Goal: Communication & Community: Answer question/provide support

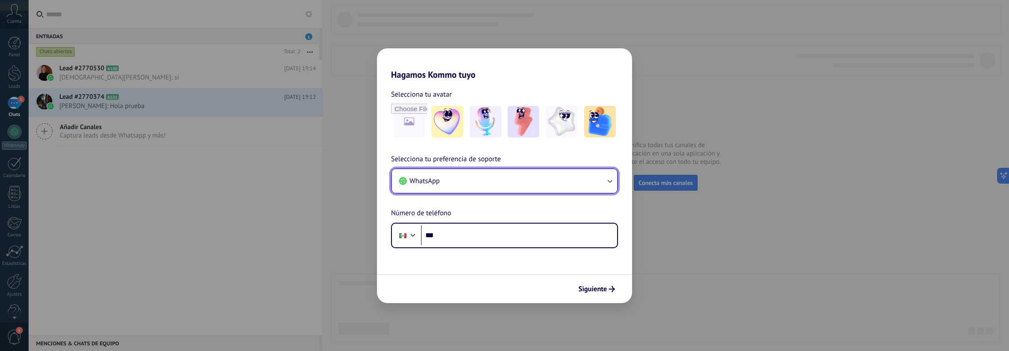
click at [456, 175] on button "WhatsApp" at bounding box center [504, 181] width 225 height 24
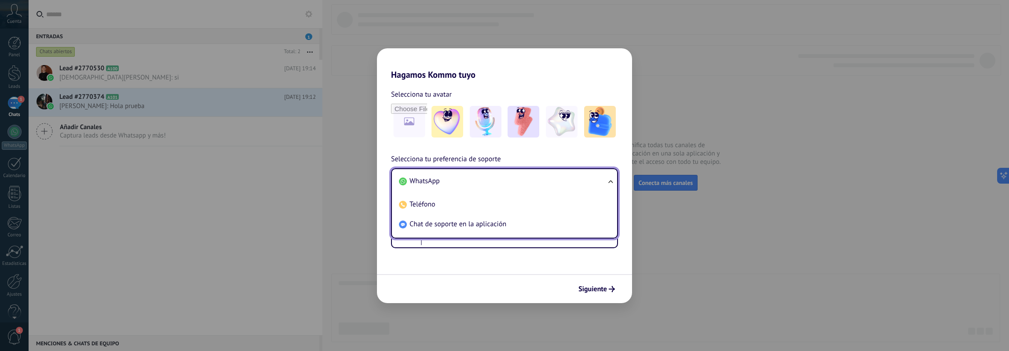
click at [456, 175] on li "WhatsApp" at bounding box center [502, 182] width 215 height 20
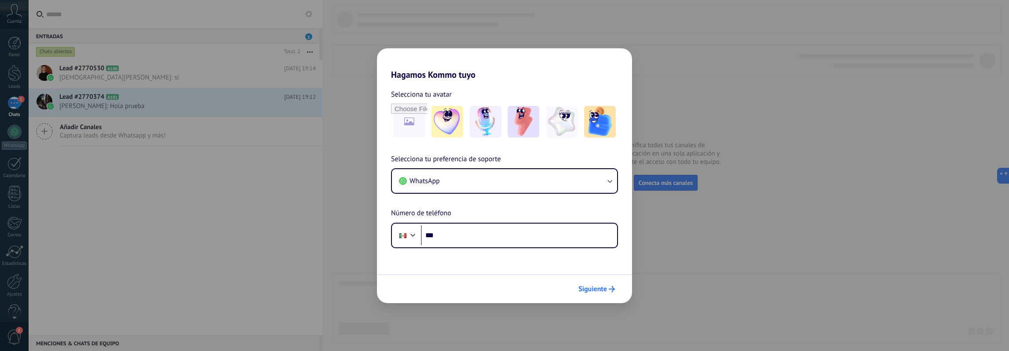
click at [613, 289] on use "submit" at bounding box center [612, 289] width 6 height 6
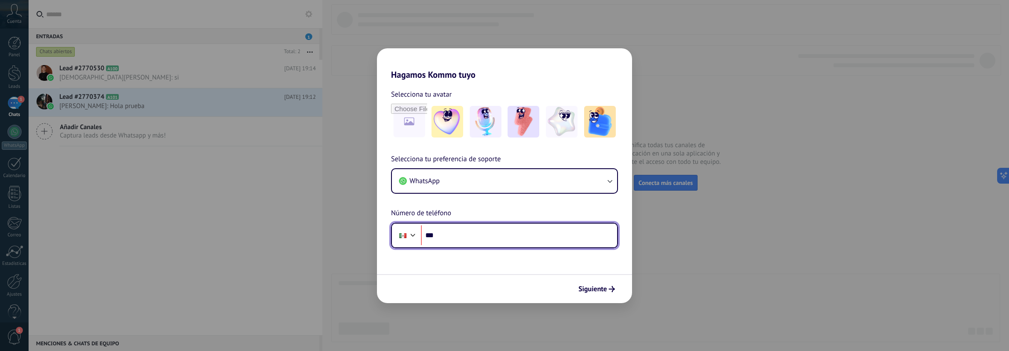
click at [503, 234] on input "***" at bounding box center [519, 236] width 196 height 20
type input "**********"
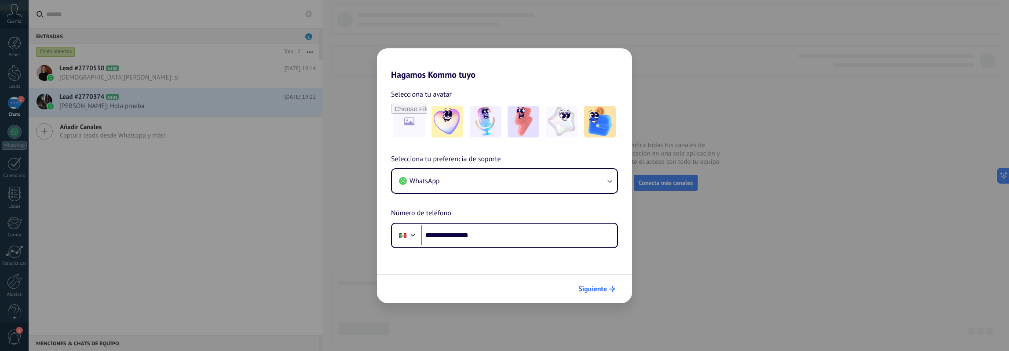
click at [602, 292] on span "Siguiente" at bounding box center [592, 289] width 29 height 6
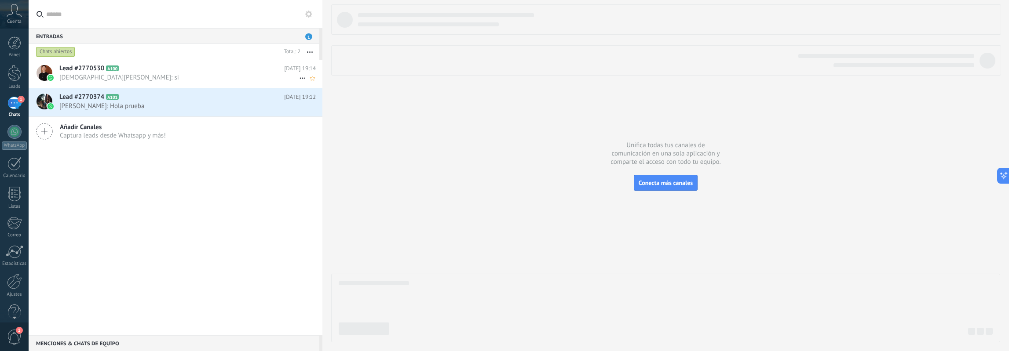
click at [112, 79] on span "[DEMOGRAPHIC_DATA][PERSON_NAME]: si" at bounding box center [179, 77] width 240 height 8
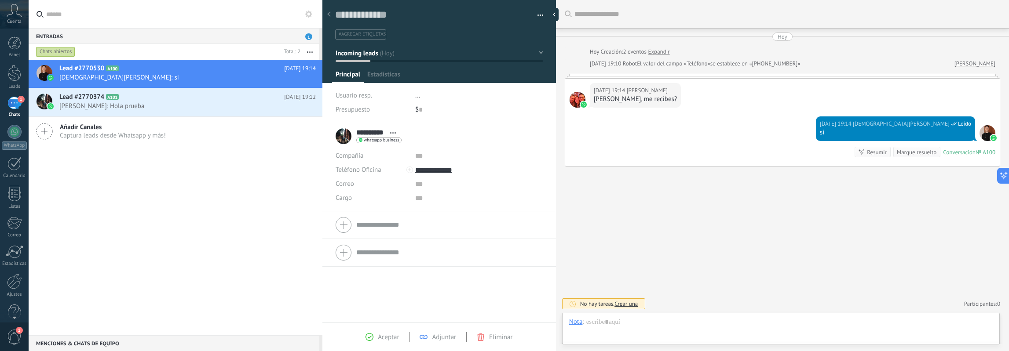
scroll to position [13, 0]
click at [781, 319] on div at bounding box center [781, 331] width 424 height 26
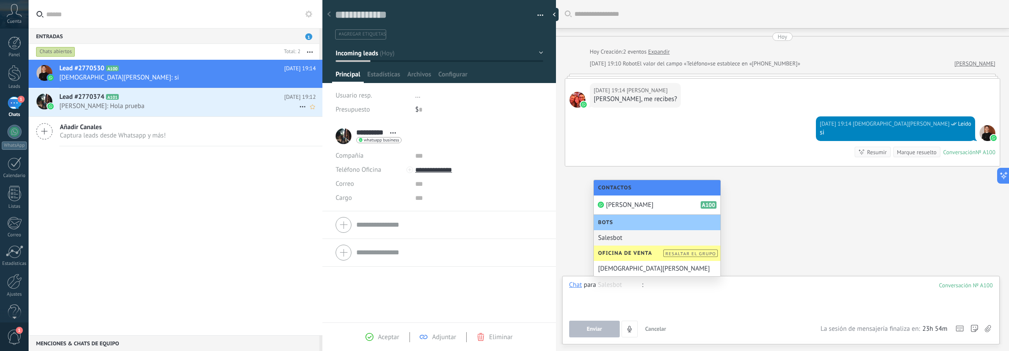
click at [158, 106] on span "[PERSON_NAME]: Hola prueba" at bounding box center [179, 106] width 240 height 8
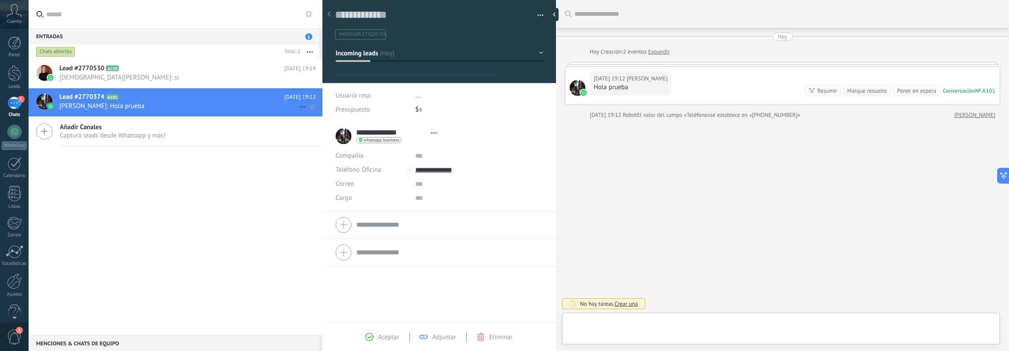
scroll to position [13, 0]
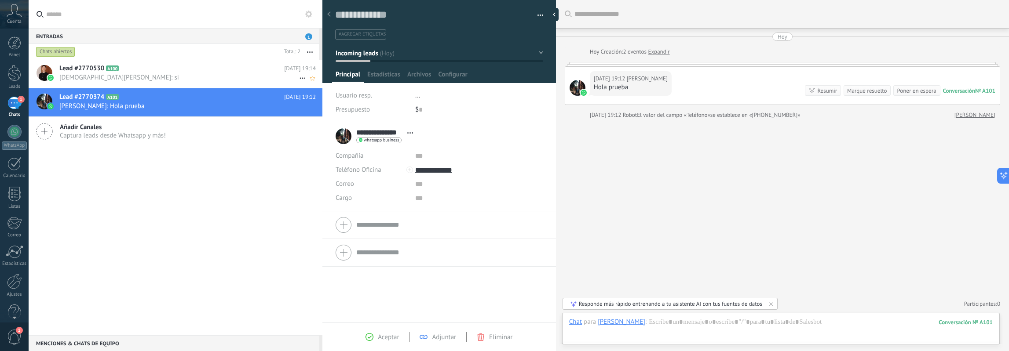
click at [190, 80] on span "[DEMOGRAPHIC_DATA][PERSON_NAME]: si" at bounding box center [179, 77] width 240 height 8
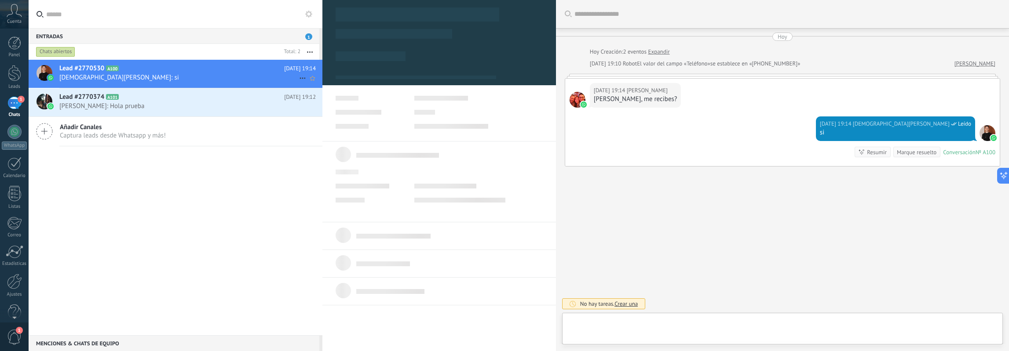
scroll to position [13, 0]
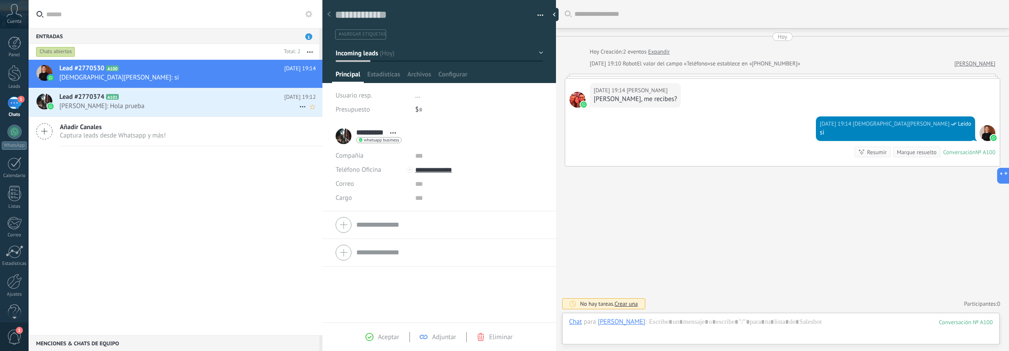
click at [212, 110] on span "[PERSON_NAME]: Hola prueba" at bounding box center [179, 106] width 240 height 8
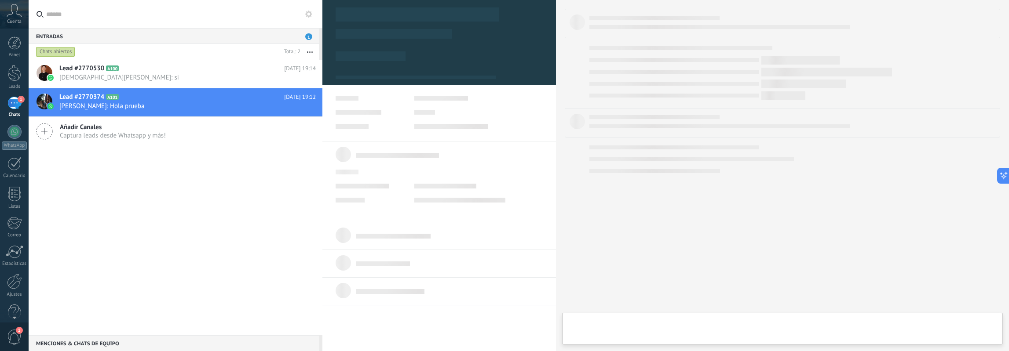
type textarea "**********"
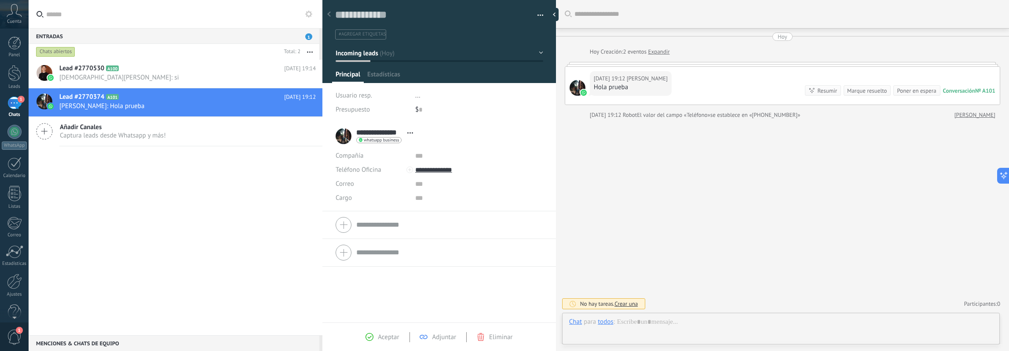
scroll to position [13, 0]
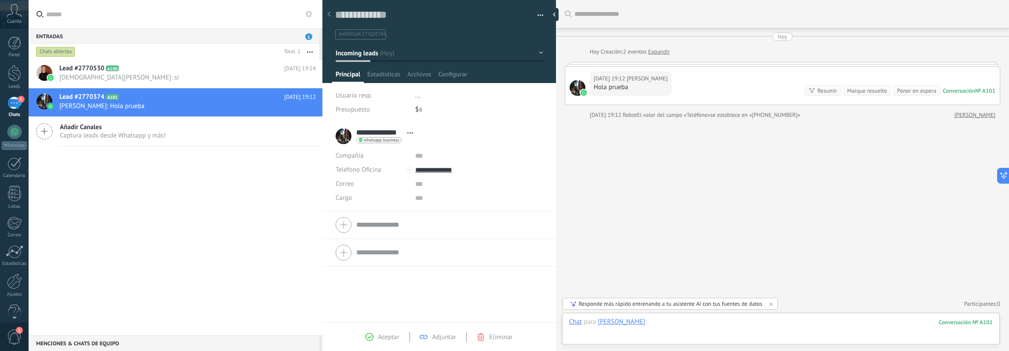
click at [737, 320] on div at bounding box center [781, 331] width 424 height 26
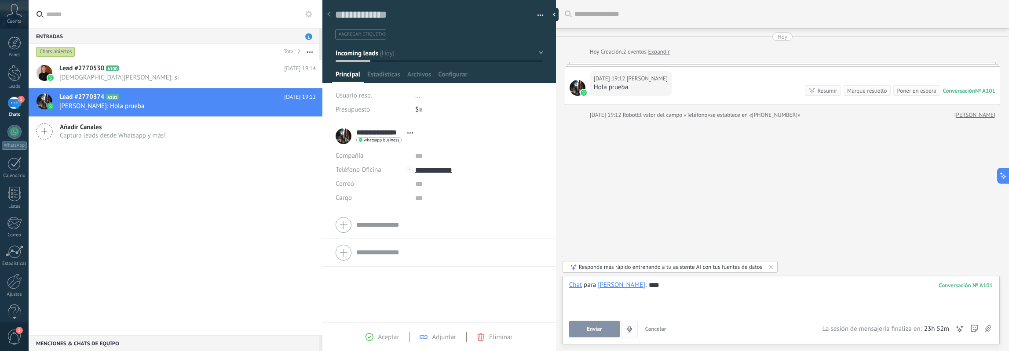
click at [594, 323] on button "Enviar" at bounding box center [594, 329] width 51 height 17
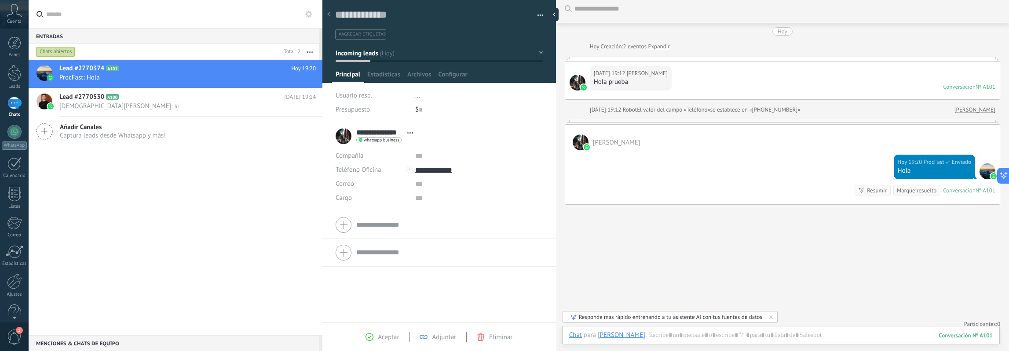
scroll to position [0, 0]
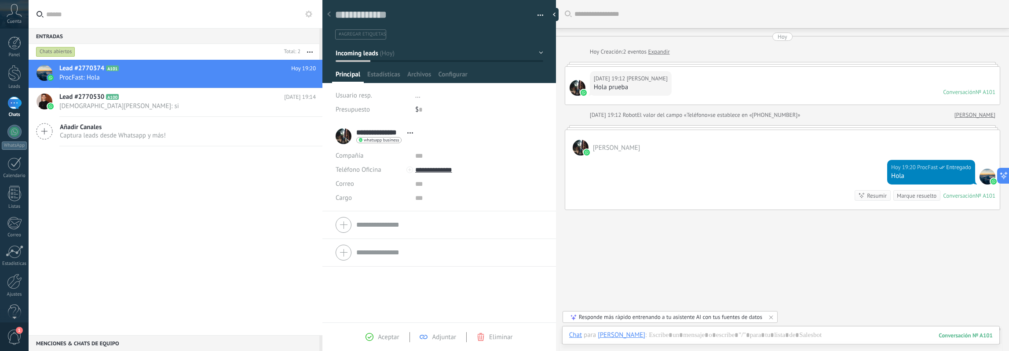
click at [791, 88] on div "[DATE] 19:12 [PERSON_NAME] prueba Conversación № A101 Conversación № A101" at bounding box center [782, 86] width 435 height 38
click at [108, 105] on span "[DEMOGRAPHIC_DATA][PERSON_NAME]: si" at bounding box center [179, 106] width 240 height 8
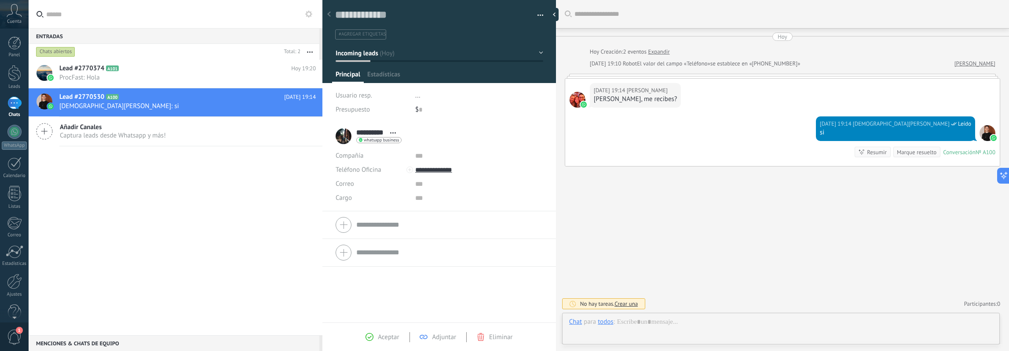
scroll to position [13, 0]
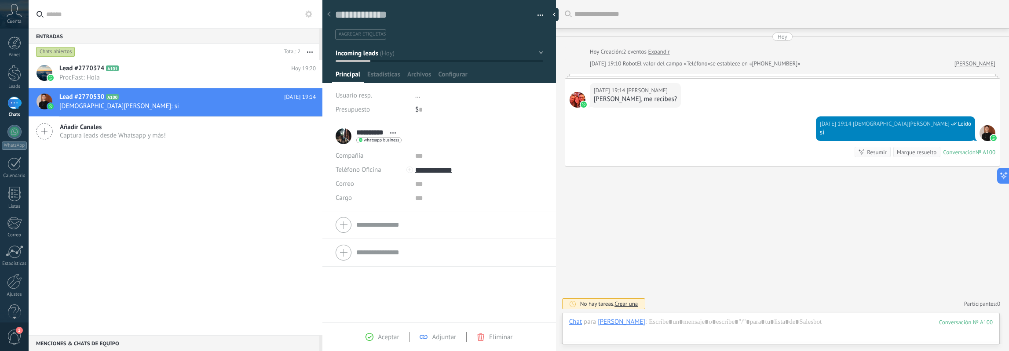
click at [137, 271] on div "Lead #2770374 A101 [DATE] 19:20 ProcFast: Hola Lead #2770530 A100" at bounding box center [176, 198] width 294 height 276
click at [131, 73] on div "Lead #2770374 A101 [DATE] 19:20 ProcFast: Hola" at bounding box center [190, 74] width 263 height 28
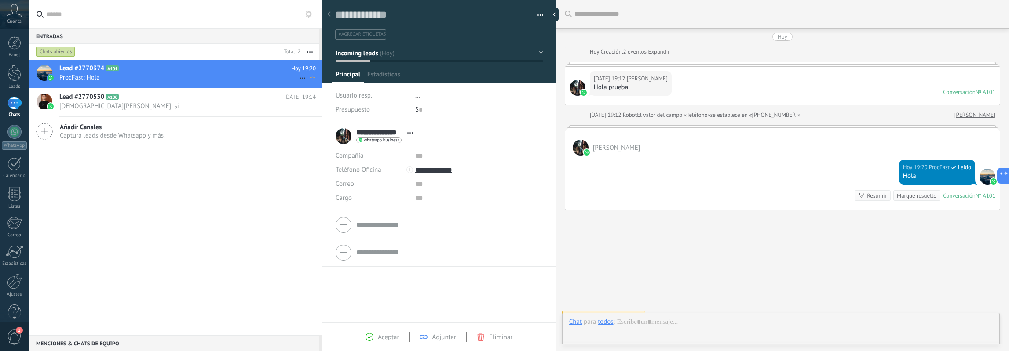
scroll to position [11, 0]
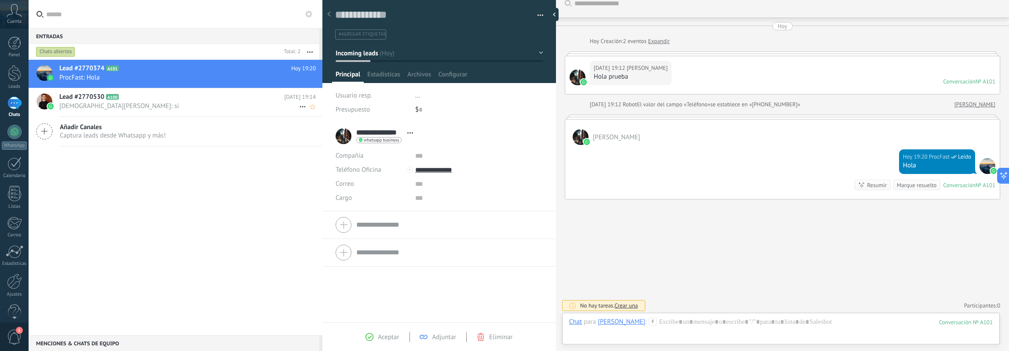
click at [131, 102] on span "[DEMOGRAPHIC_DATA][PERSON_NAME]: si" at bounding box center [179, 106] width 240 height 8
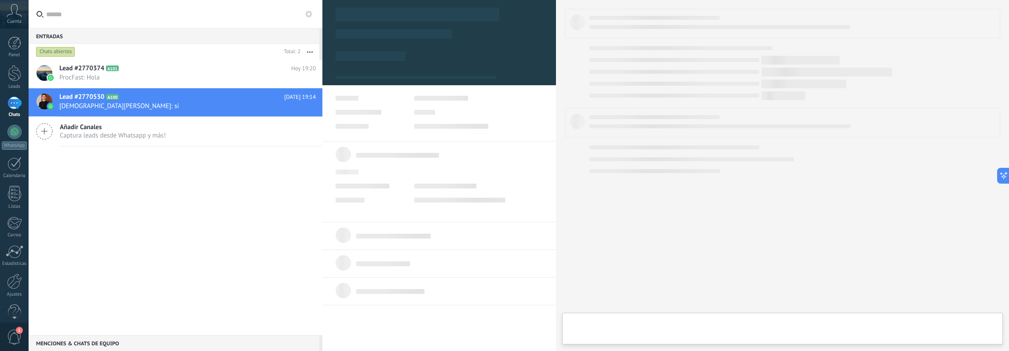
scroll to position [13, 0]
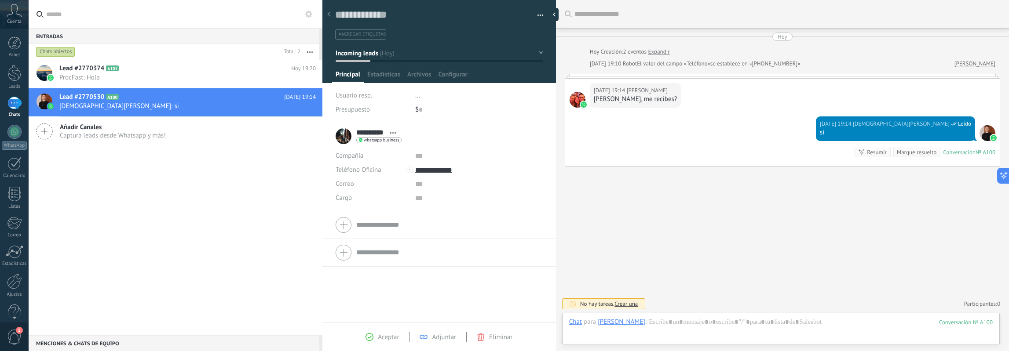
click at [611, 98] on div "[PERSON_NAME], me recibes?" at bounding box center [636, 99] width 84 height 9
click at [187, 70] on h2 "Lead #2770374 A101" at bounding box center [175, 68] width 232 height 9
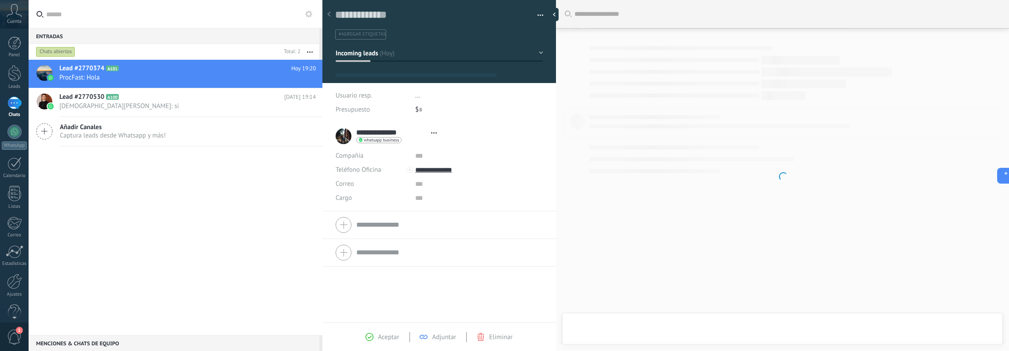
scroll to position [13, 0]
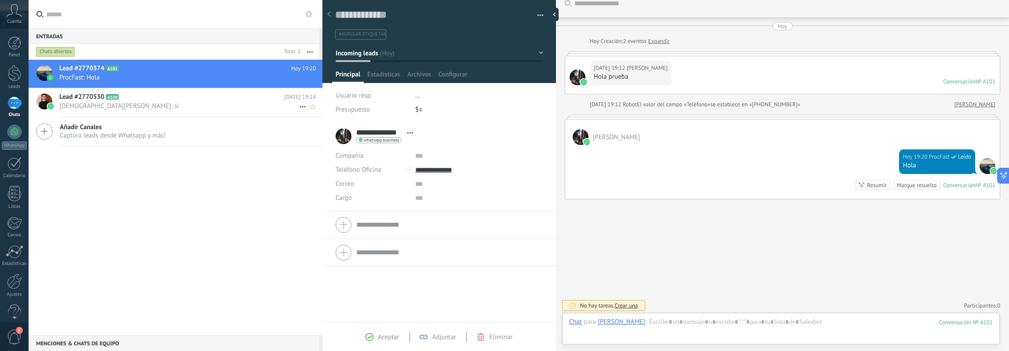
click at [234, 108] on span "[DEMOGRAPHIC_DATA][PERSON_NAME]: si" at bounding box center [179, 106] width 240 height 8
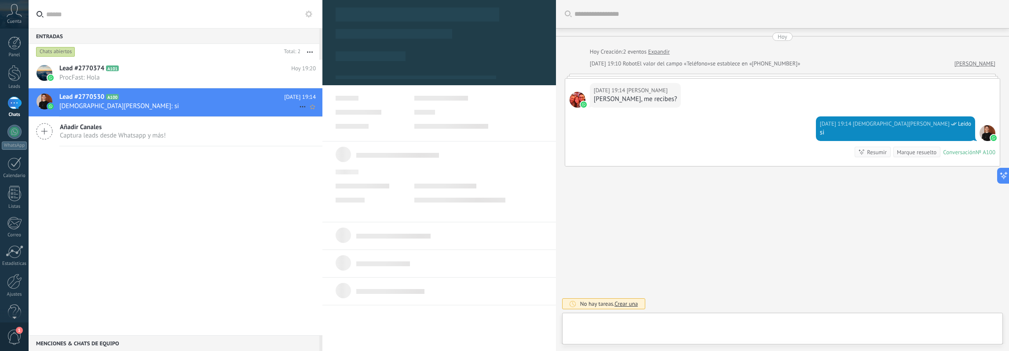
scroll to position [13, 0]
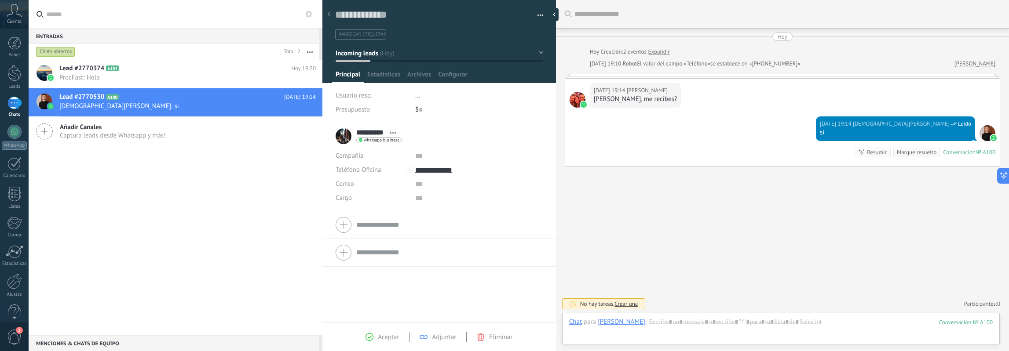
click at [799, 107] on div "[DATE] 19:14 [PERSON_NAME], me recibes?" at bounding box center [782, 98] width 435 height 38
click at [882, 76] on div at bounding box center [782, 76] width 435 height 4
drag, startPoint x: 886, startPoint y: 75, endPoint x: 911, endPoint y: 73, distance: 24.7
click at [892, 74] on div at bounding box center [782, 76] width 435 height 4
click at [981, 64] on link "[PERSON_NAME]" at bounding box center [975, 63] width 41 height 9
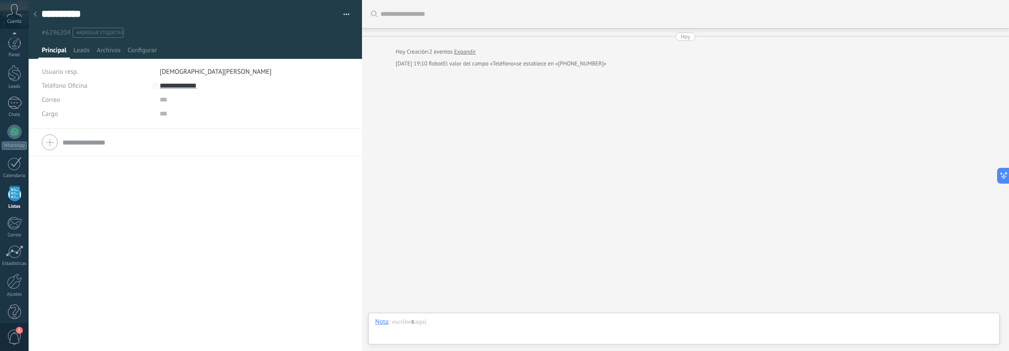
scroll to position [14, 0]
click at [461, 130] on div "Buscar Carga más [DATE] [DATE] Creación: 2 eventos Expandir [DATE] 19:10 Robot …" at bounding box center [685, 175] width 647 height 351
click at [7, 119] on div at bounding box center [14, 118] width 14 height 14
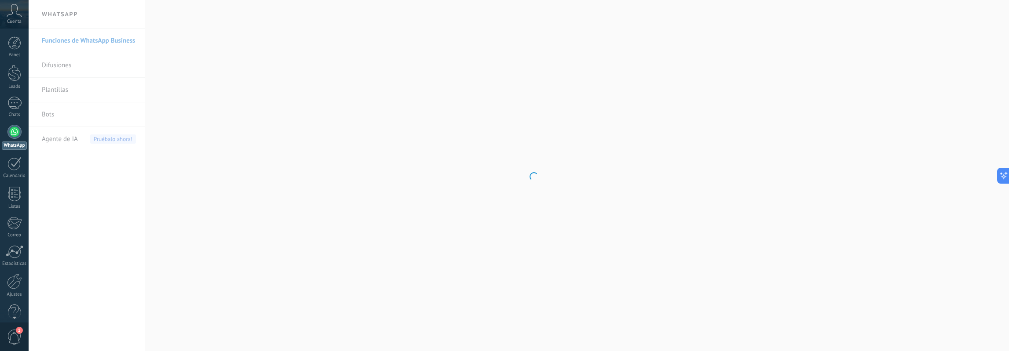
click at [18, 136] on div at bounding box center [14, 132] width 14 height 14
click at [16, 14] on icon at bounding box center [14, 10] width 15 height 13
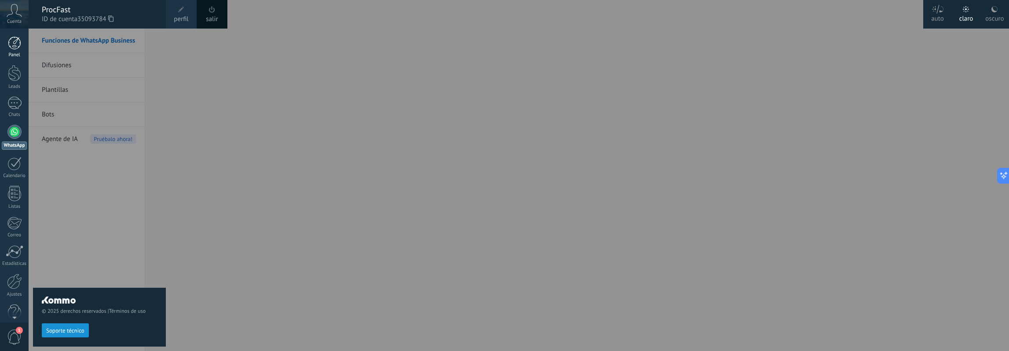
click at [17, 44] on div at bounding box center [14, 43] width 13 height 13
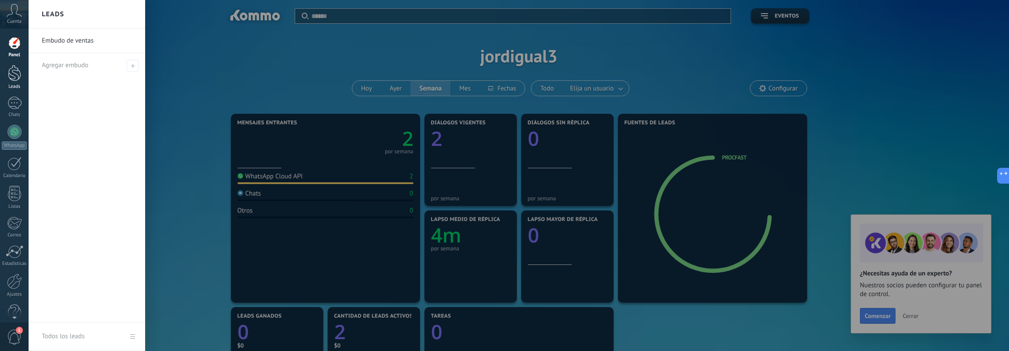
click at [15, 80] on div at bounding box center [14, 73] width 13 height 16
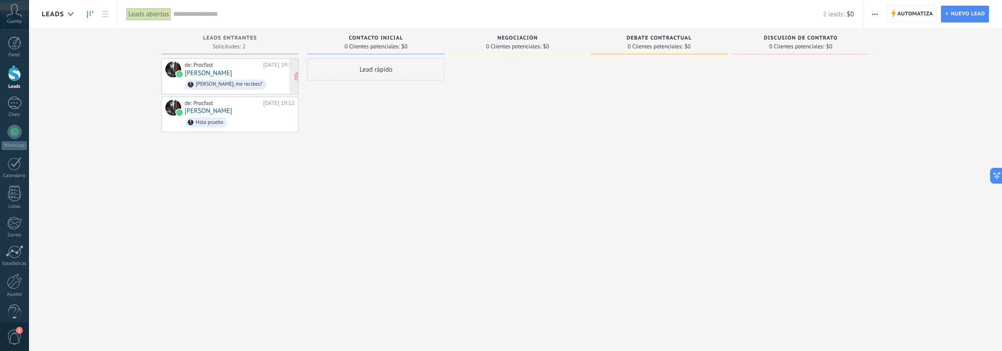
click at [241, 72] on div "de: Procfast [DATE] 19:14 [PERSON_NAME], me recibes?" at bounding box center [240, 77] width 110 height 30
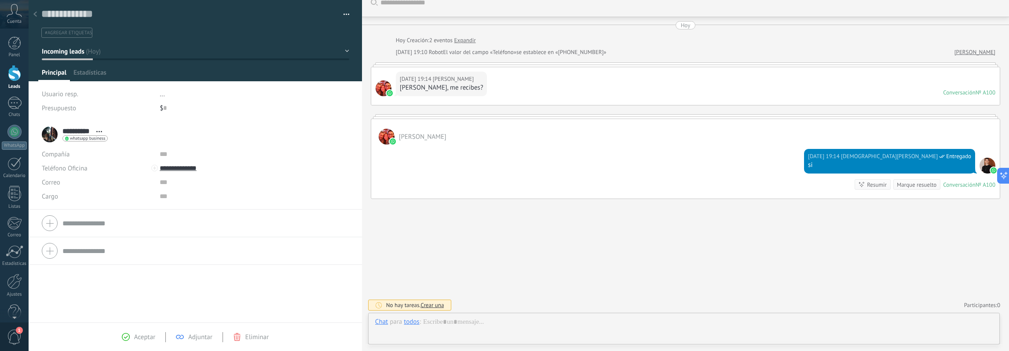
scroll to position [13, 0]
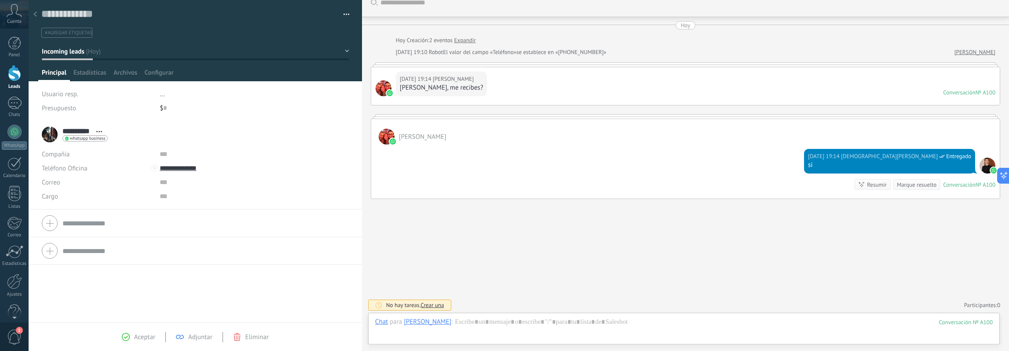
click at [19, 74] on div at bounding box center [14, 73] width 13 height 16
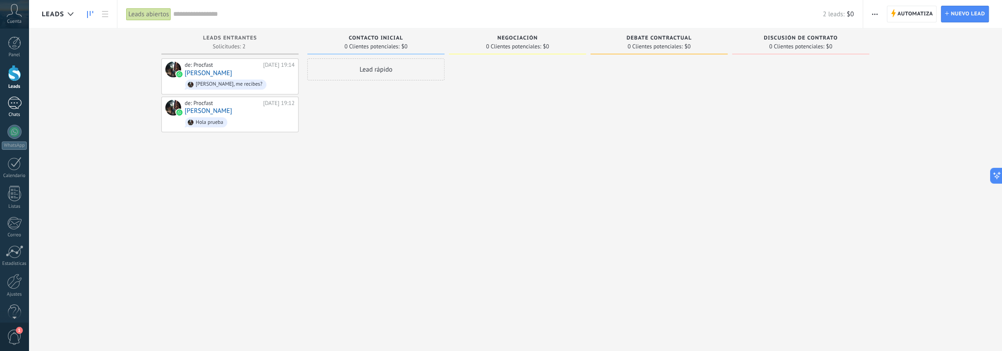
click at [15, 112] on div "Chats" at bounding box center [15, 115] width 26 height 6
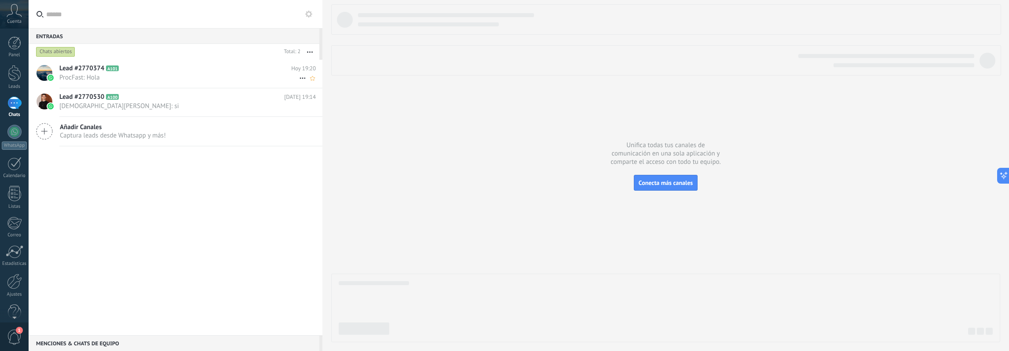
click at [155, 80] on span "ProcFast: Hola" at bounding box center [179, 77] width 240 height 8
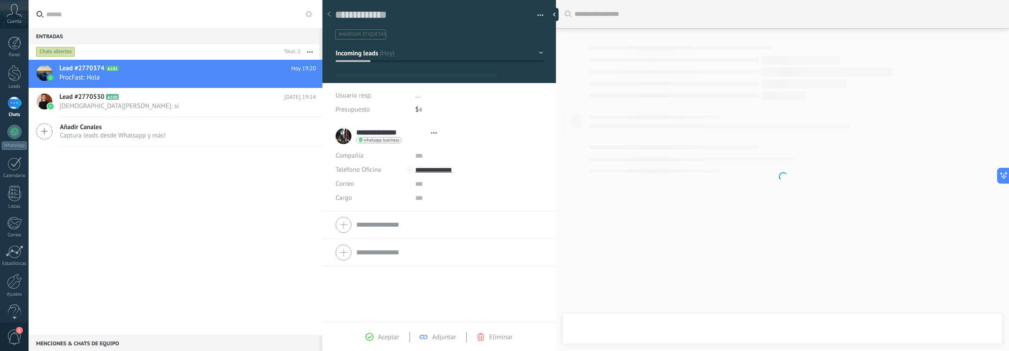
scroll to position [13, 0]
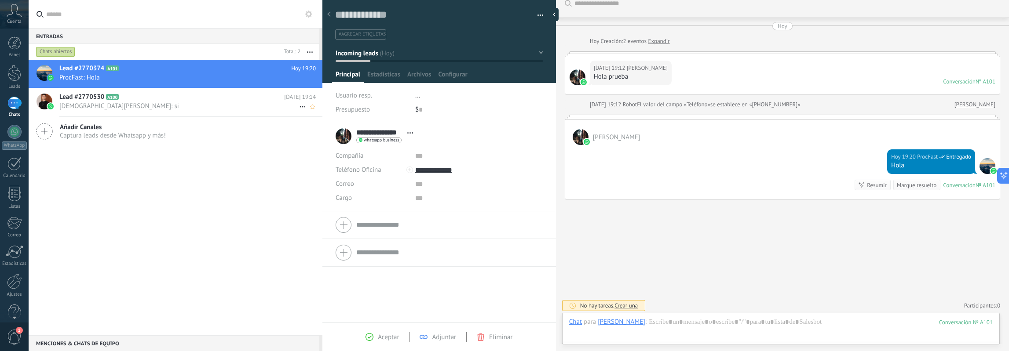
click at [206, 105] on span "[DEMOGRAPHIC_DATA][PERSON_NAME]: si" at bounding box center [179, 106] width 240 height 8
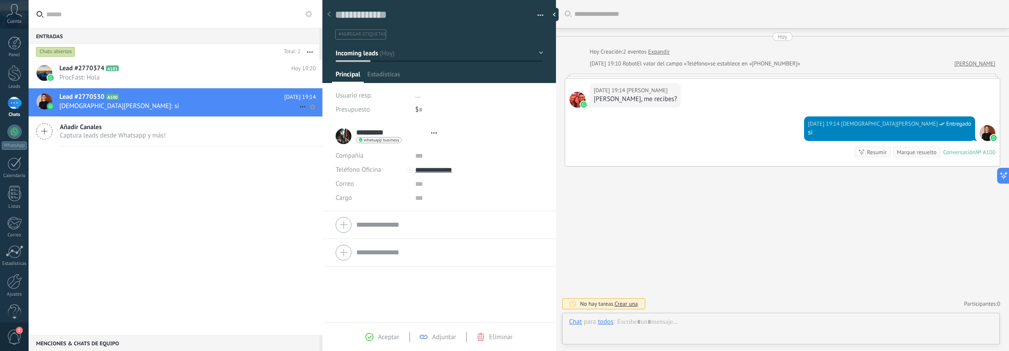
scroll to position [13, 0]
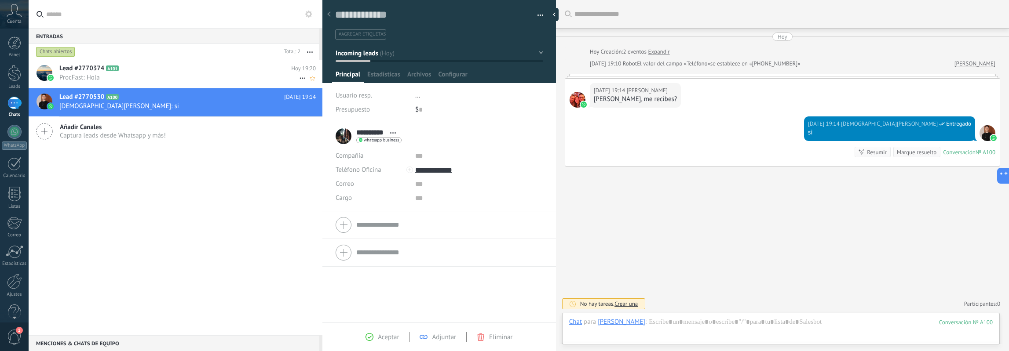
click at [205, 80] on span "ProcFast: Hola" at bounding box center [179, 77] width 240 height 8
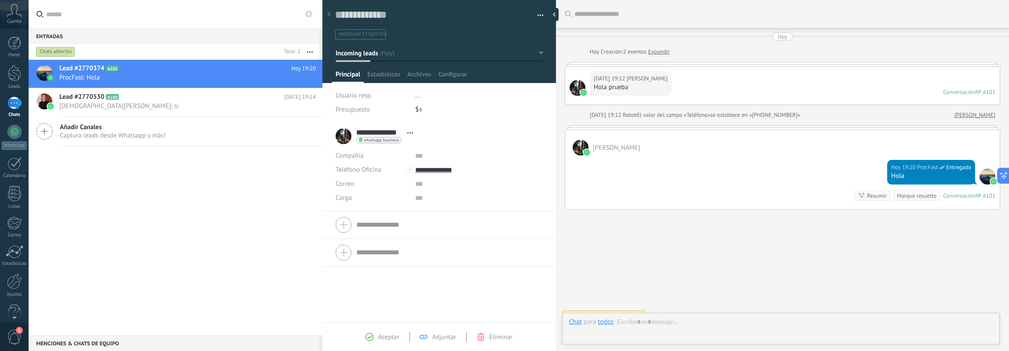
scroll to position [11, 0]
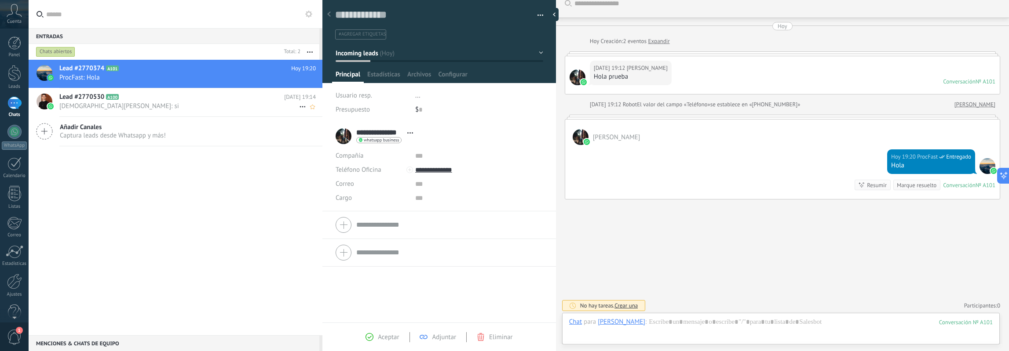
click at [157, 102] on span "[DEMOGRAPHIC_DATA][PERSON_NAME]: si" at bounding box center [179, 106] width 240 height 8
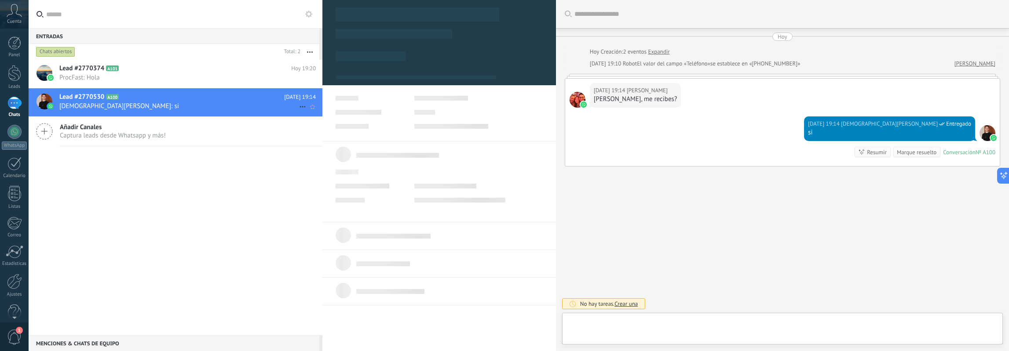
scroll to position [13, 0]
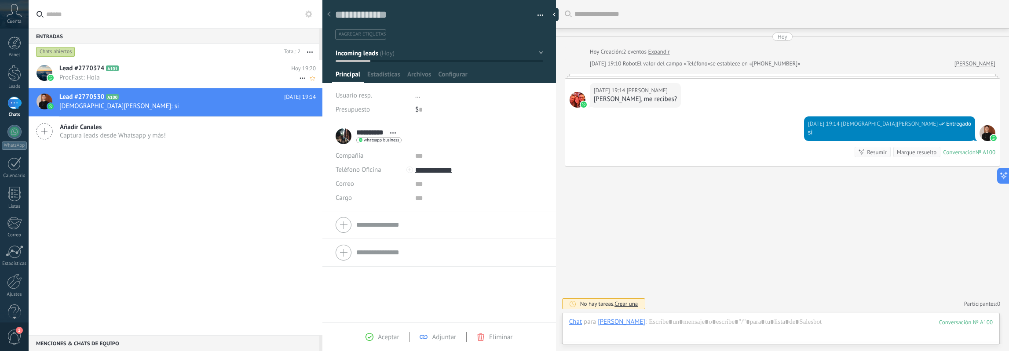
click at [242, 64] on h2 "Lead #2770374 A101" at bounding box center [175, 68] width 232 height 9
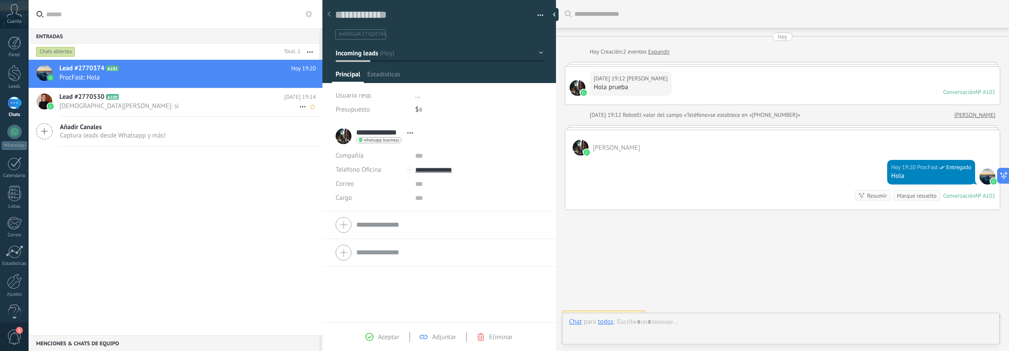
scroll to position [11, 0]
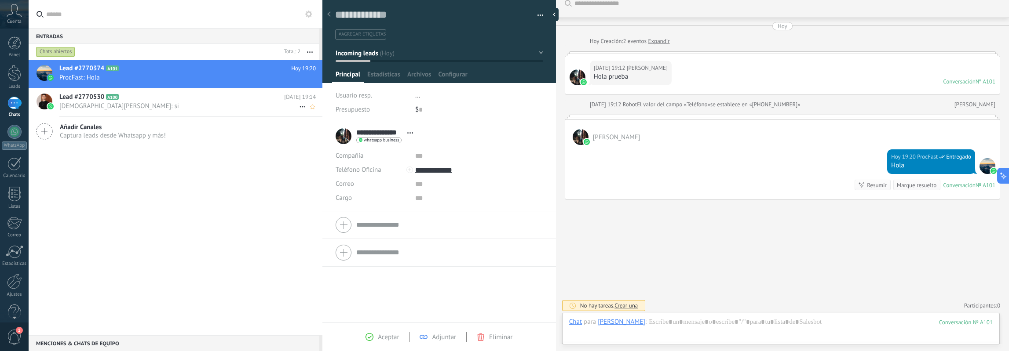
click at [211, 104] on span "[DEMOGRAPHIC_DATA][PERSON_NAME]: si" at bounding box center [179, 106] width 240 height 8
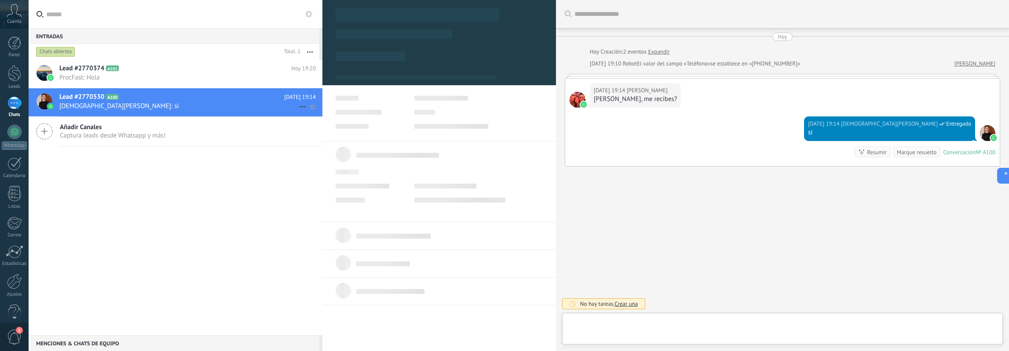
scroll to position [13, 0]
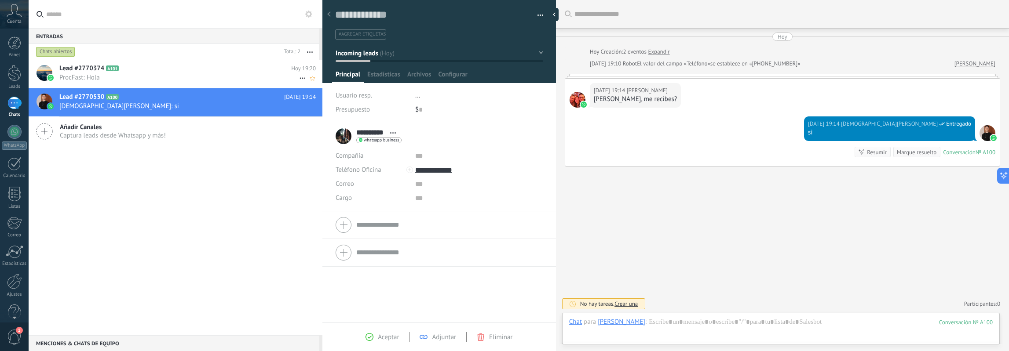
click at [213, 76] on span "ProcFast: Hola" at bounding box center [179, 77] width 240 height 8
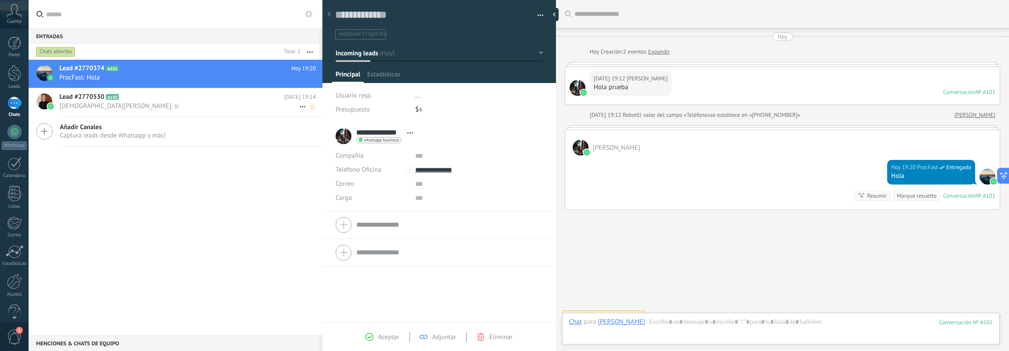
scroll to position [11, 0]
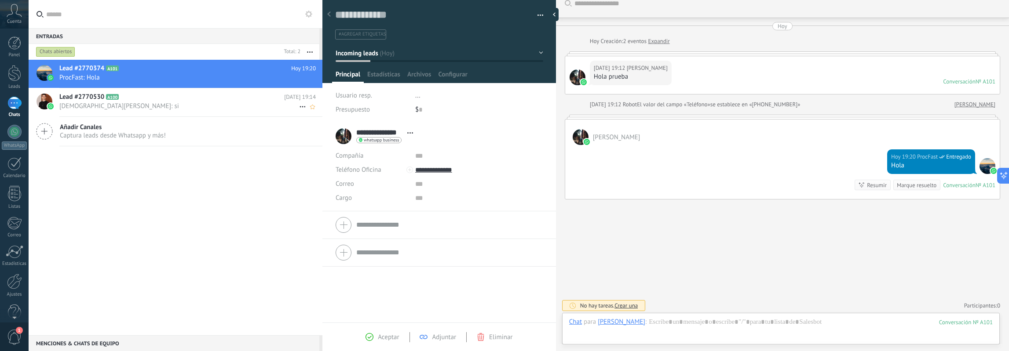
click at [188, 107] on span "[DEMOGRAPHIC_DATA][PERSON_NAME]: si" at bounding box center [179, 106] width 240 height 8
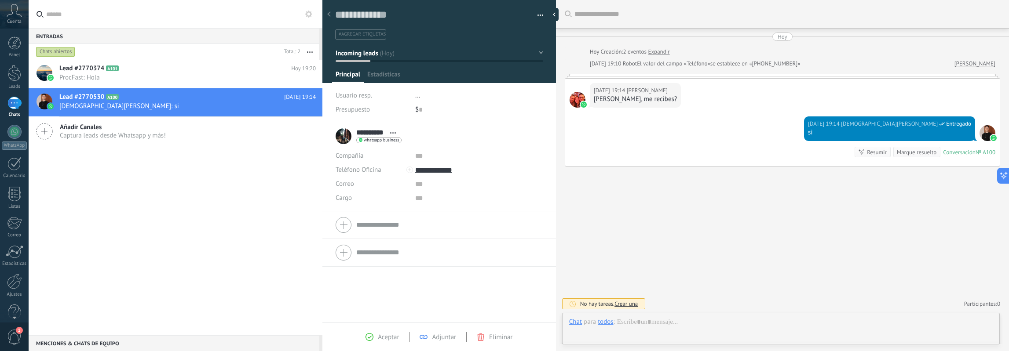
scroll to position [13, 0]
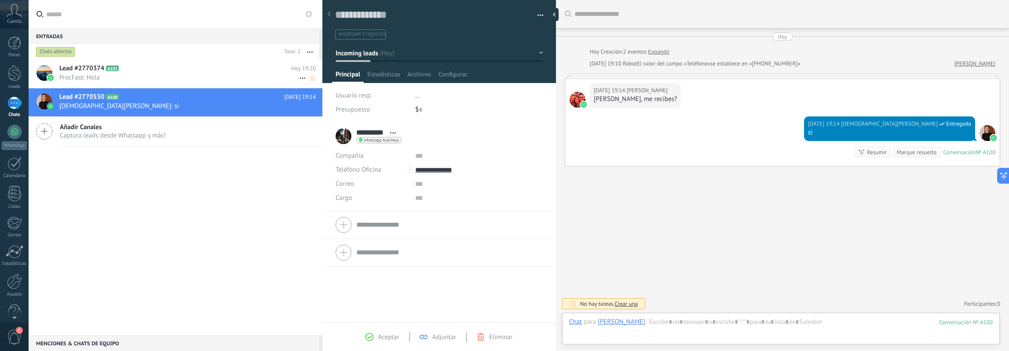
click at [222, 78] on span "ProcFast: Hola" at bounding box center [179, 77] width 240 height 8
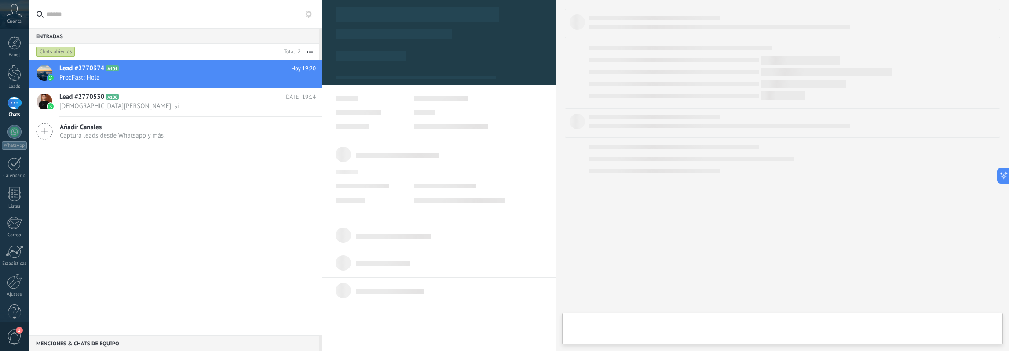
type textarea "**********"
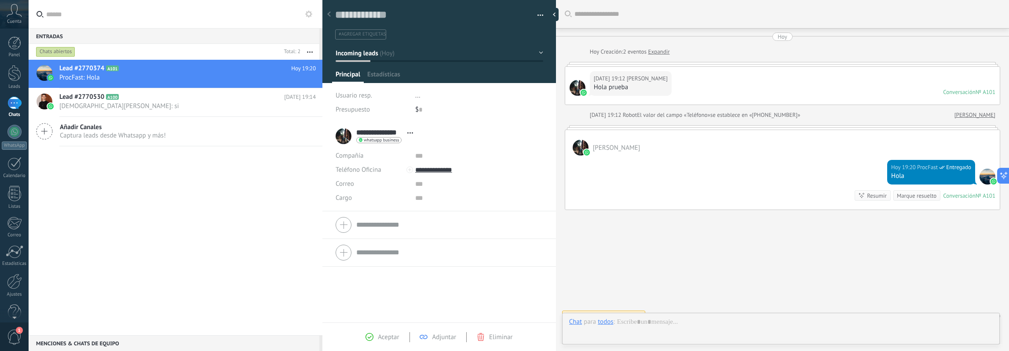
scroll to position [11, 0]
